Goal: Information Seeking & Learning: Learn about a topic

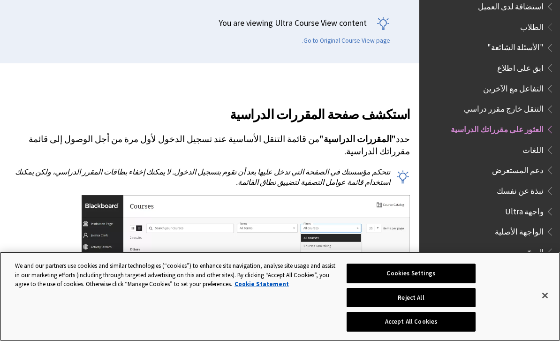
click at [427, 331] on button "Accept All Cookies" at bounding box center [410, 322] width 129 height 20
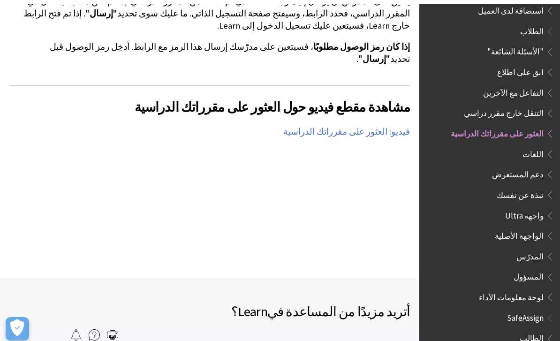
scroll to position [1896, 0]
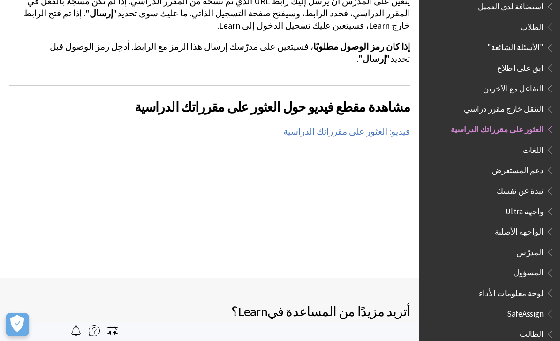
click at [359, 337] on span "اتصل بمكتب الدعم التابع لمؤسستك" at bounding box center [330, 344] width 137 height 14
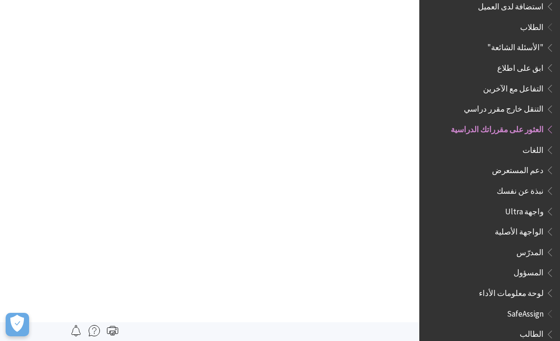
scroll to position [0, 0]
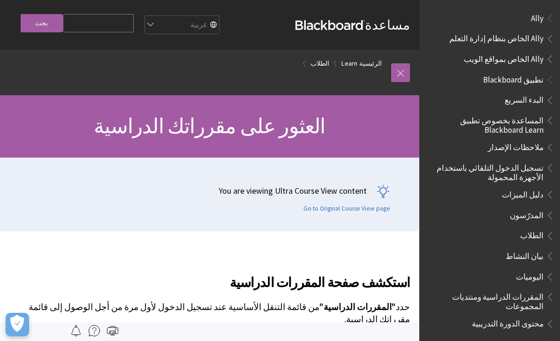
scroll to position [703, 0]
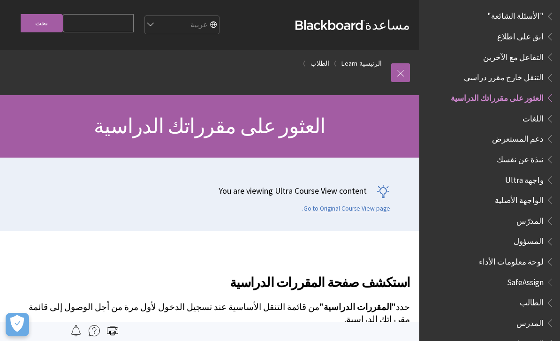
click at [543, 274] on span "Book outline for Blackboard SafeAssign" at bounding box center [548, 280] width 10 height 12
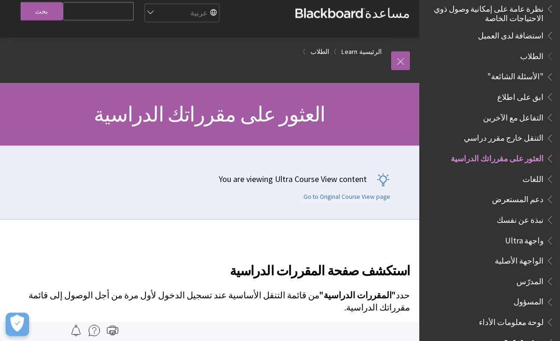
scroll to position [611, 0]
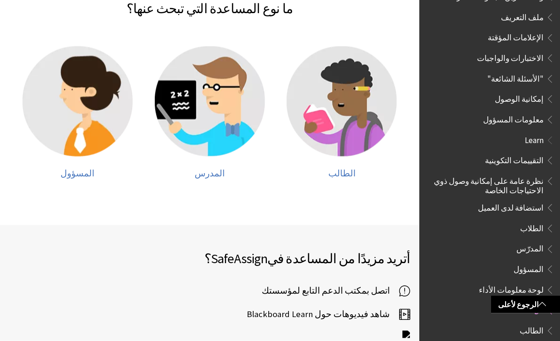
scroll to position [189, 0]
click at [345, 139] on img at bounding box center [341, 101] width 110 height 110
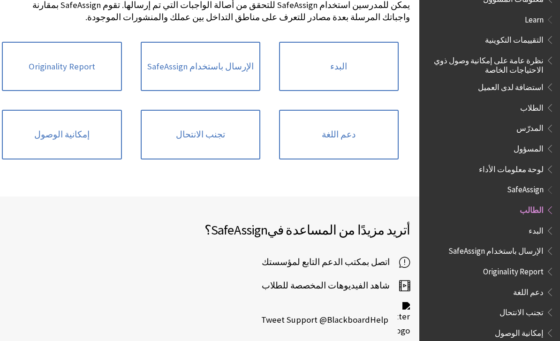
scroll to position [248, 0]
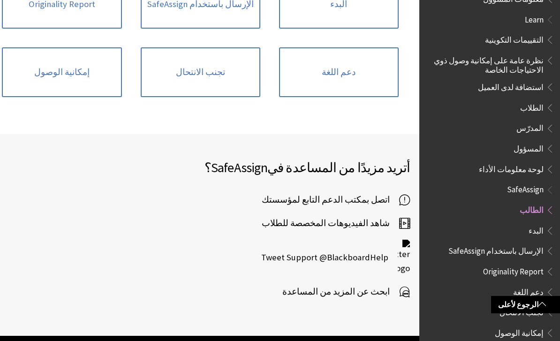
click at [375, 250] on span "Tweet Support @BlackboardHelp" at bounding box center [329, 257] width 136 height 14
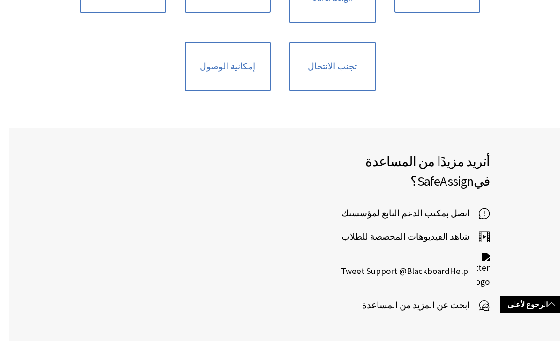
scroll to position [432, 0]
